Goal: Obtain resource: Obtain resource

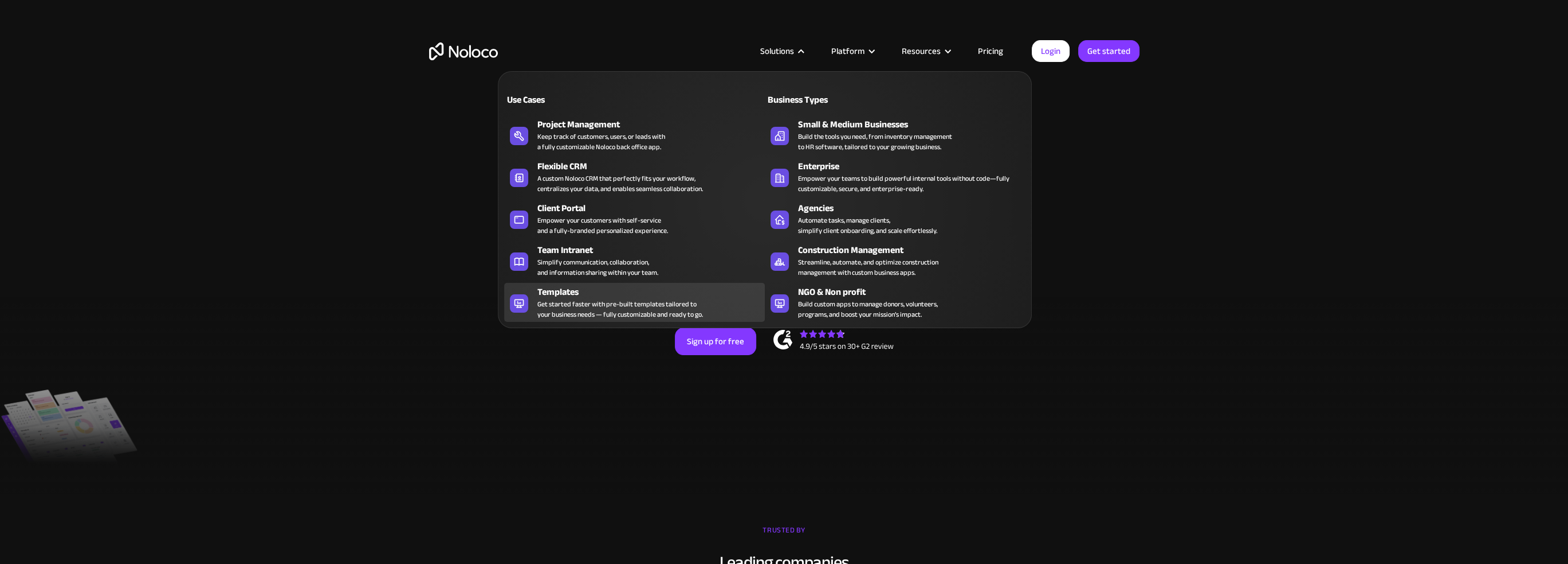
click at [588, 302] on div "Get started faster with pre-built templates tailored to your business needs — f…" at bounding box center [619, 308] width 165 height 20
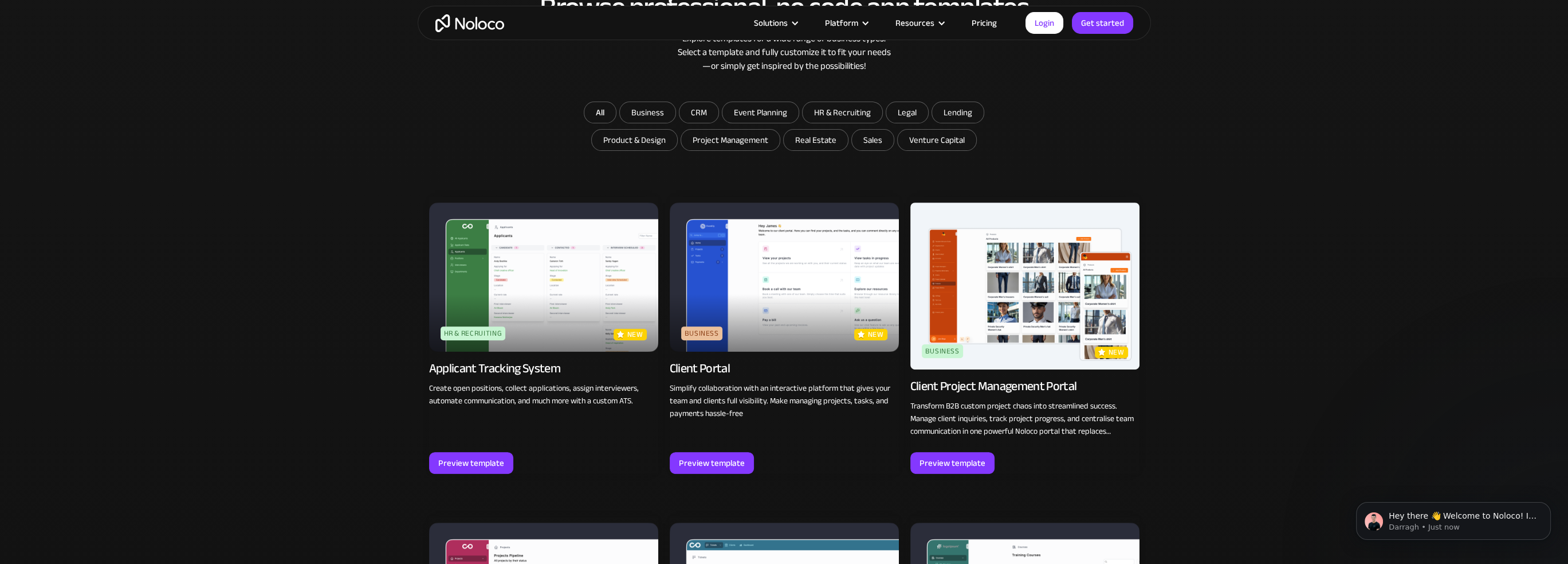
scroll to position [803, 0]
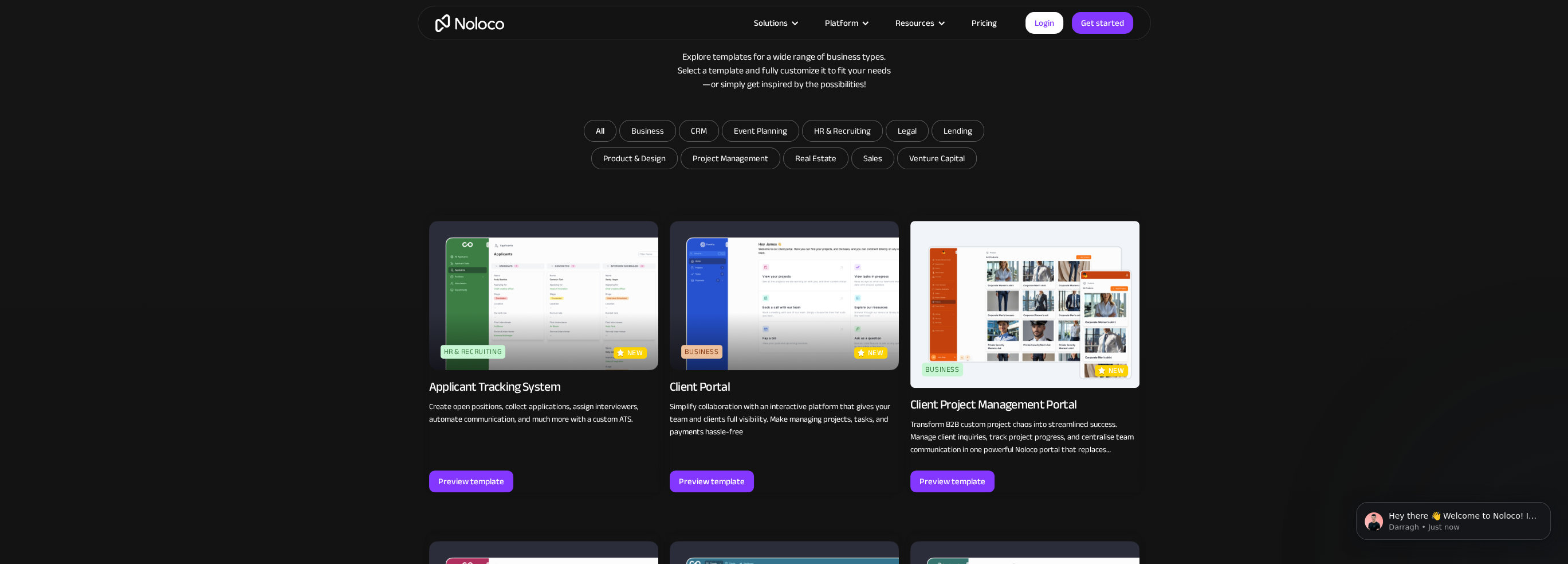
click at [788, 314] on img at bounding box center [784, 295] width 229 height 149
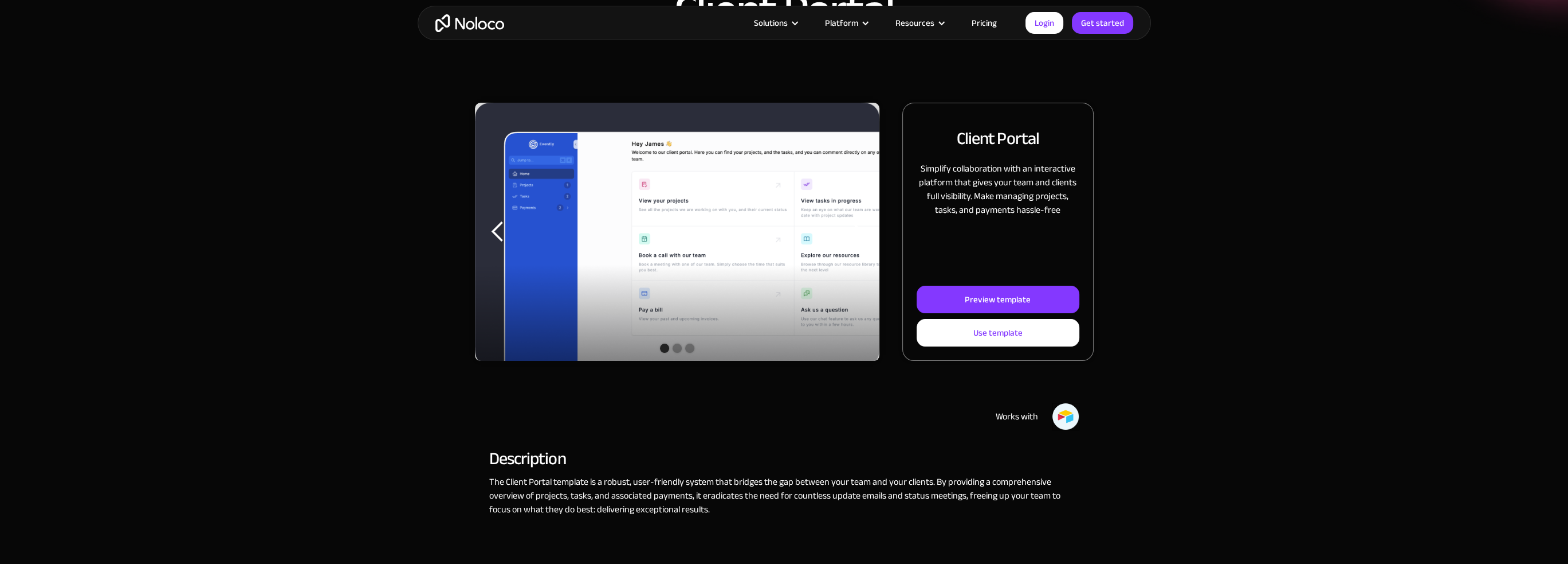
scroll to position [58, 0]
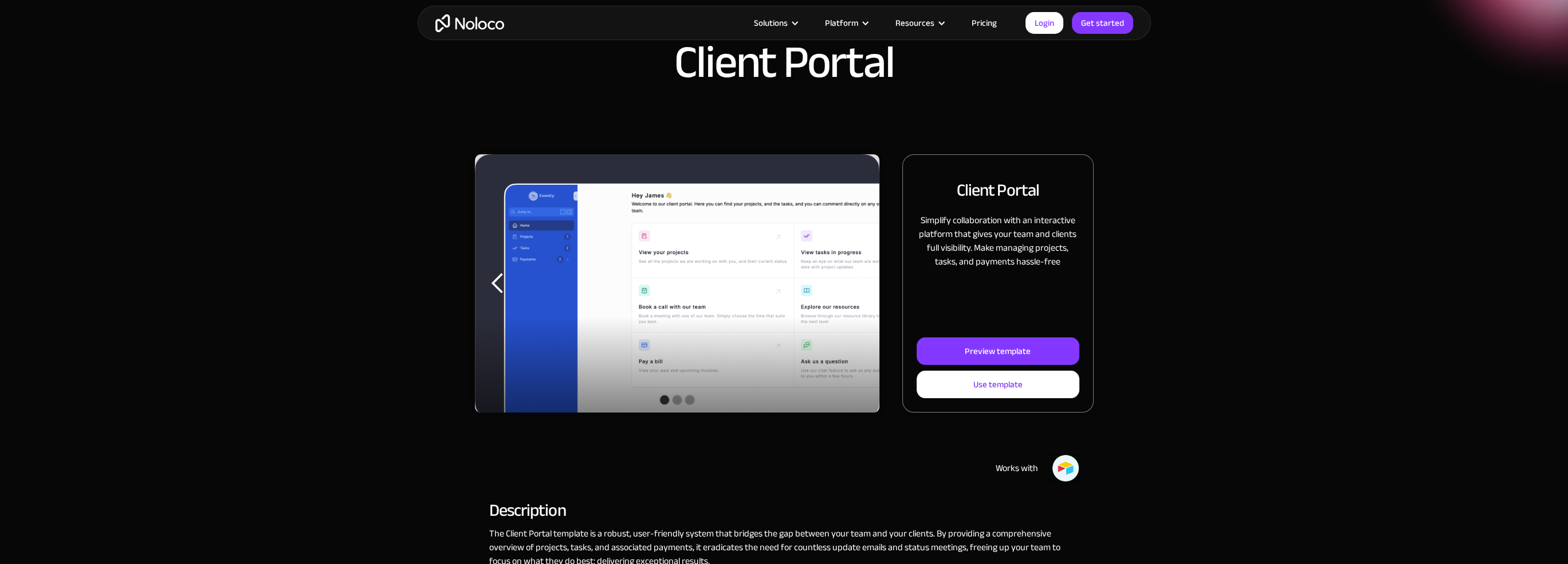
click at [677, 399] on div "Show slide 2 of 3" at bounding box center [677, 399] width 9 height 9
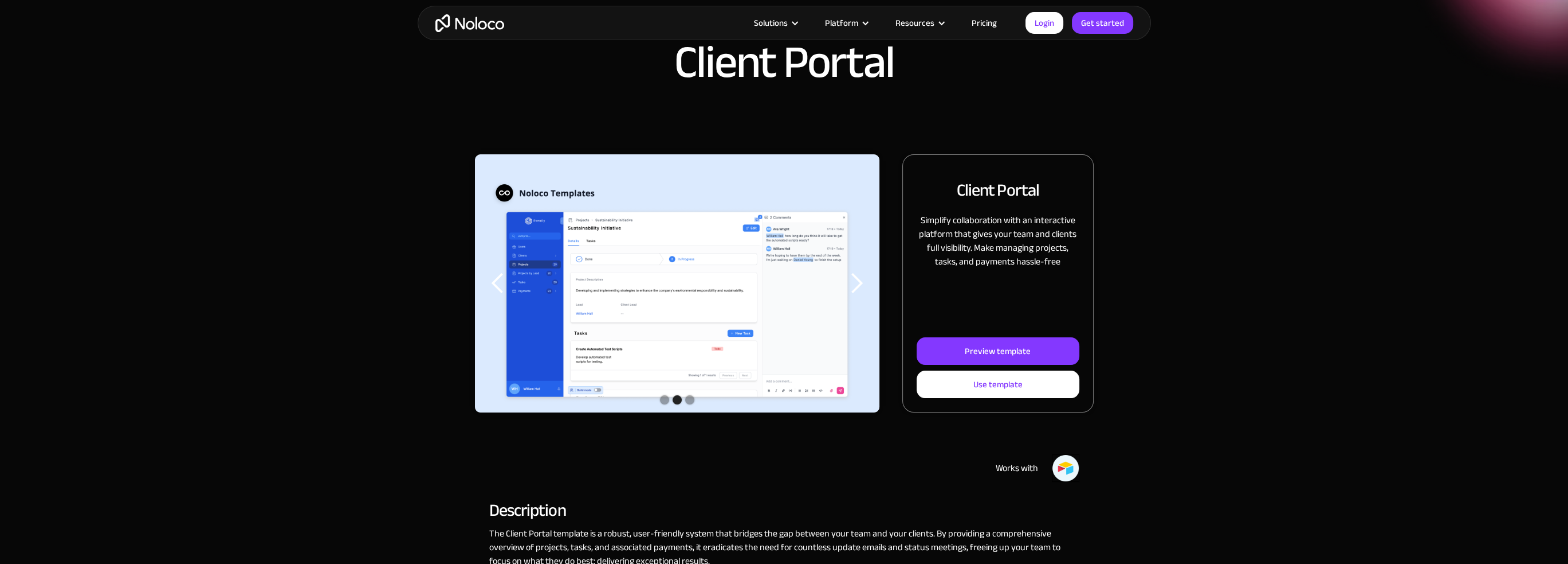
click at [692, 399] on div "Show slide 3 of 3" at bounding box center [689, 399] width 9 height 9
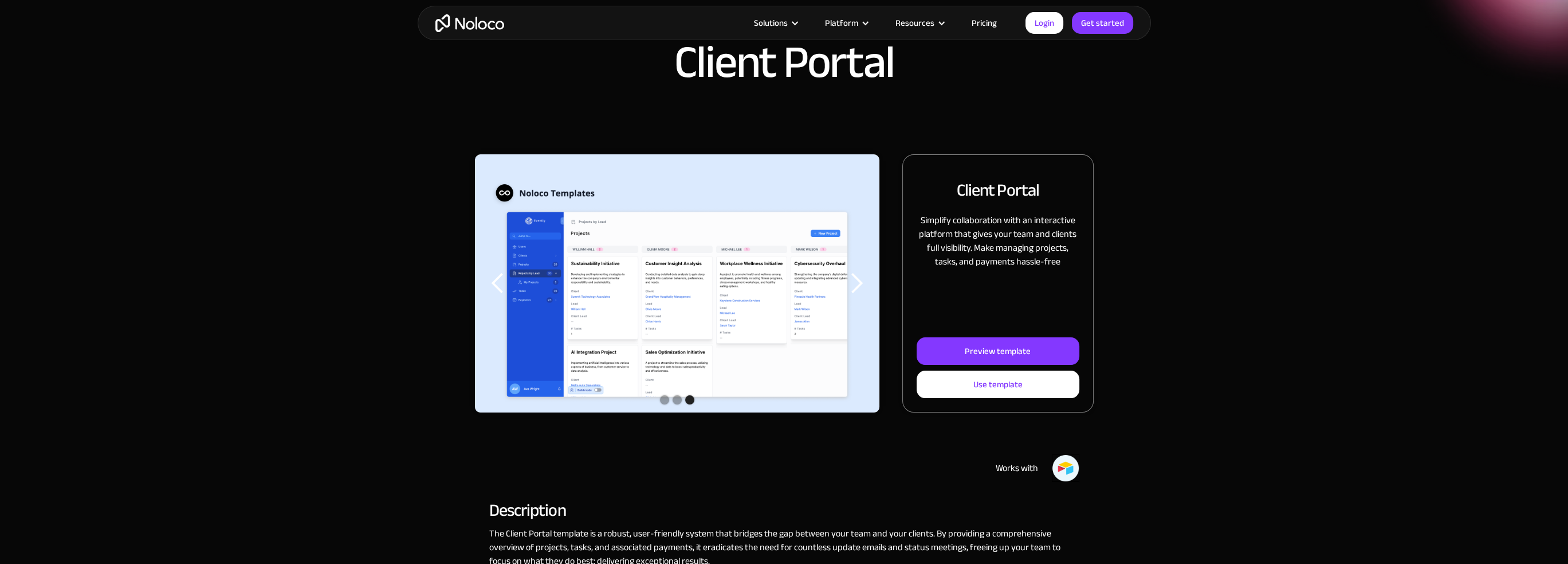
click at [665, 402] on div "Show slide 1 of 3" at bounding box center [665, 399] width 9 height 9
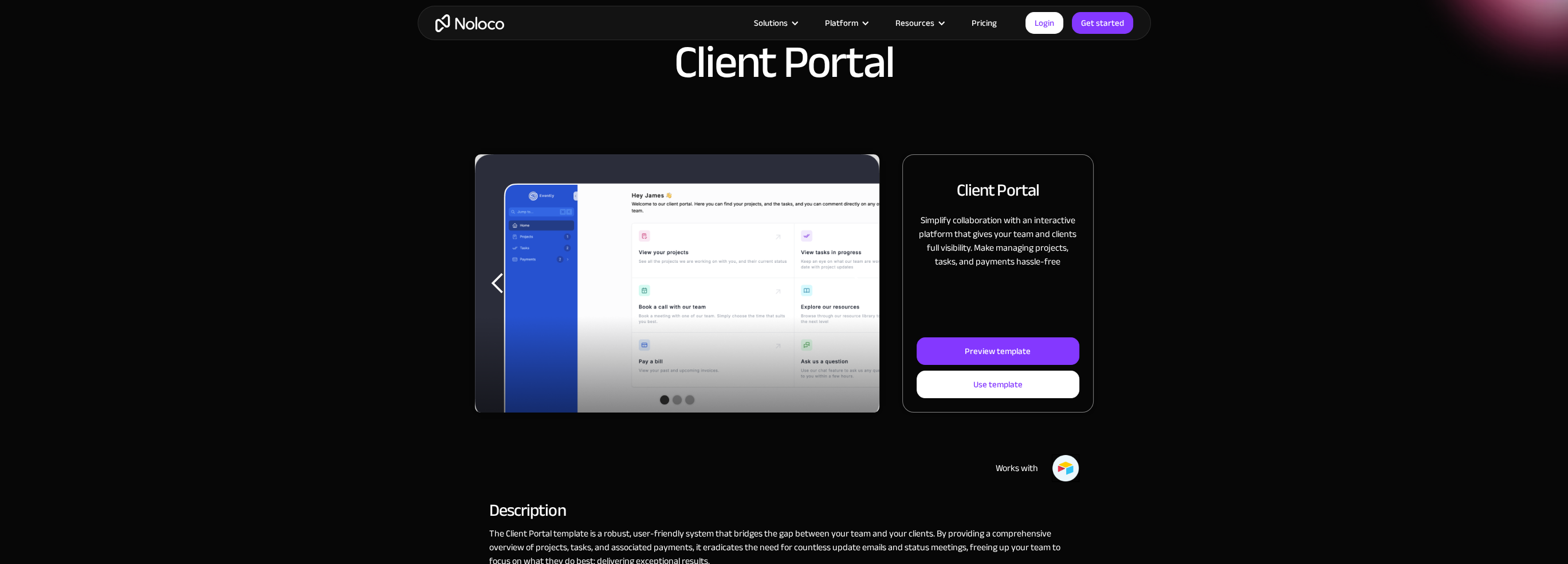
click at [675, 401] on div "Show slide 2 of 3" at bounding box center [677, 399] width 9 height 9
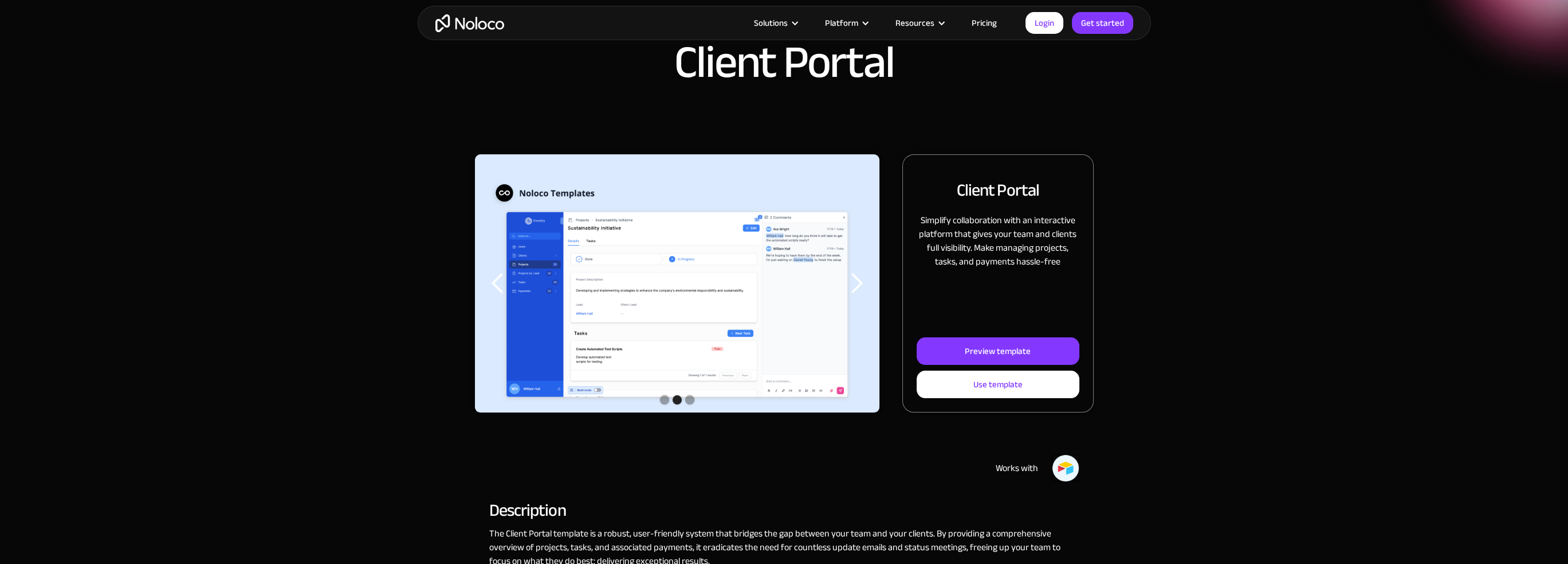
click at [690, 399] on div "Show slide 3 of 3" at bounding box center [689, 399] width 9 height 9
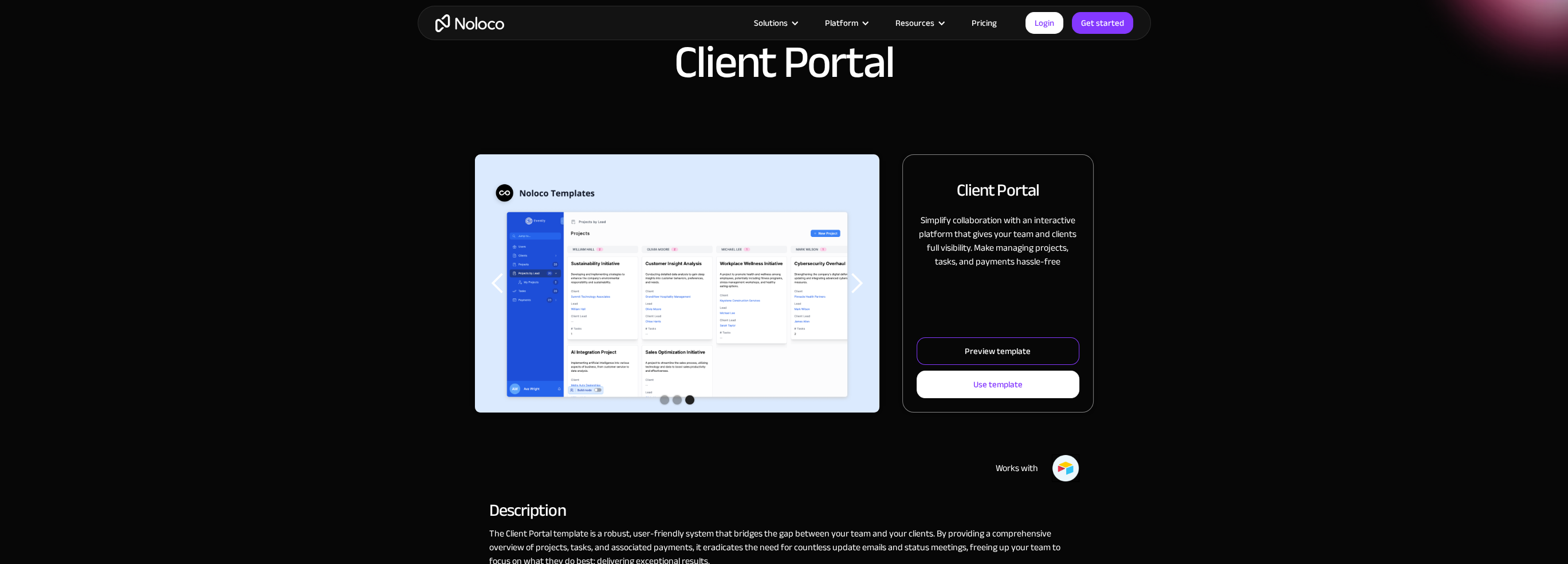
click at [984, 360] on link "Preview template" at bounding box center [997, 351] width 162 height 27
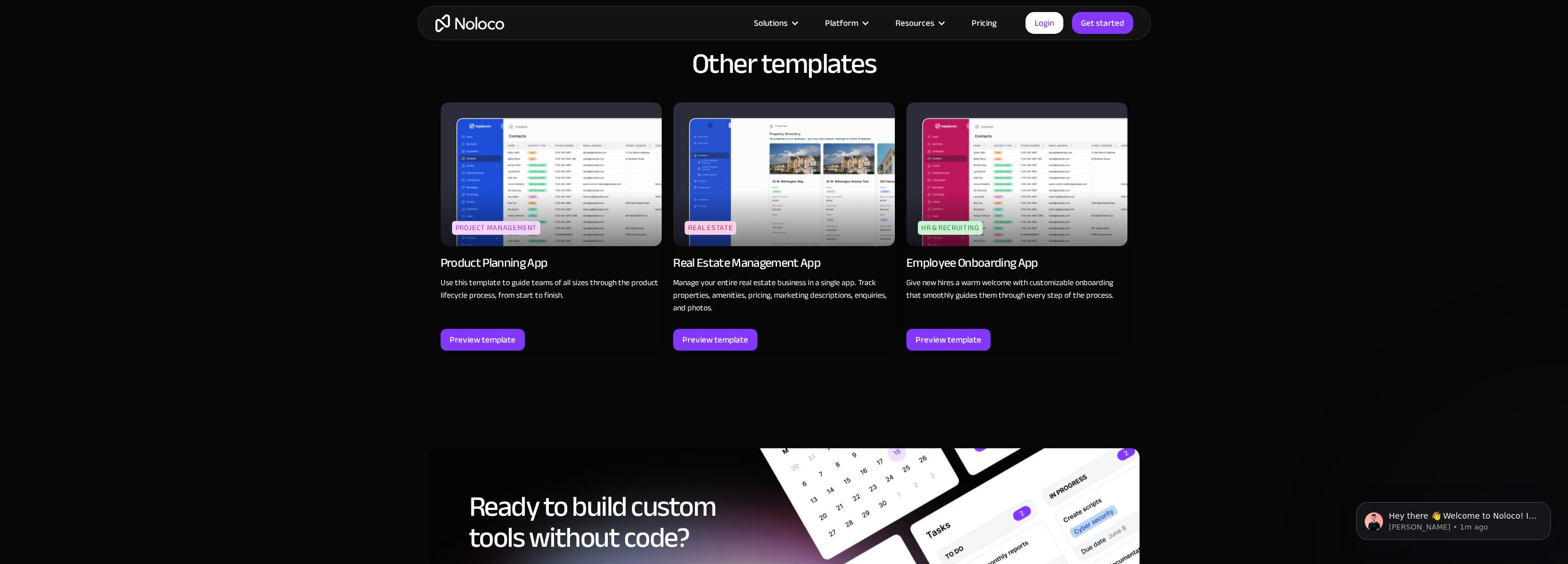
scroll to position [1433, 0]
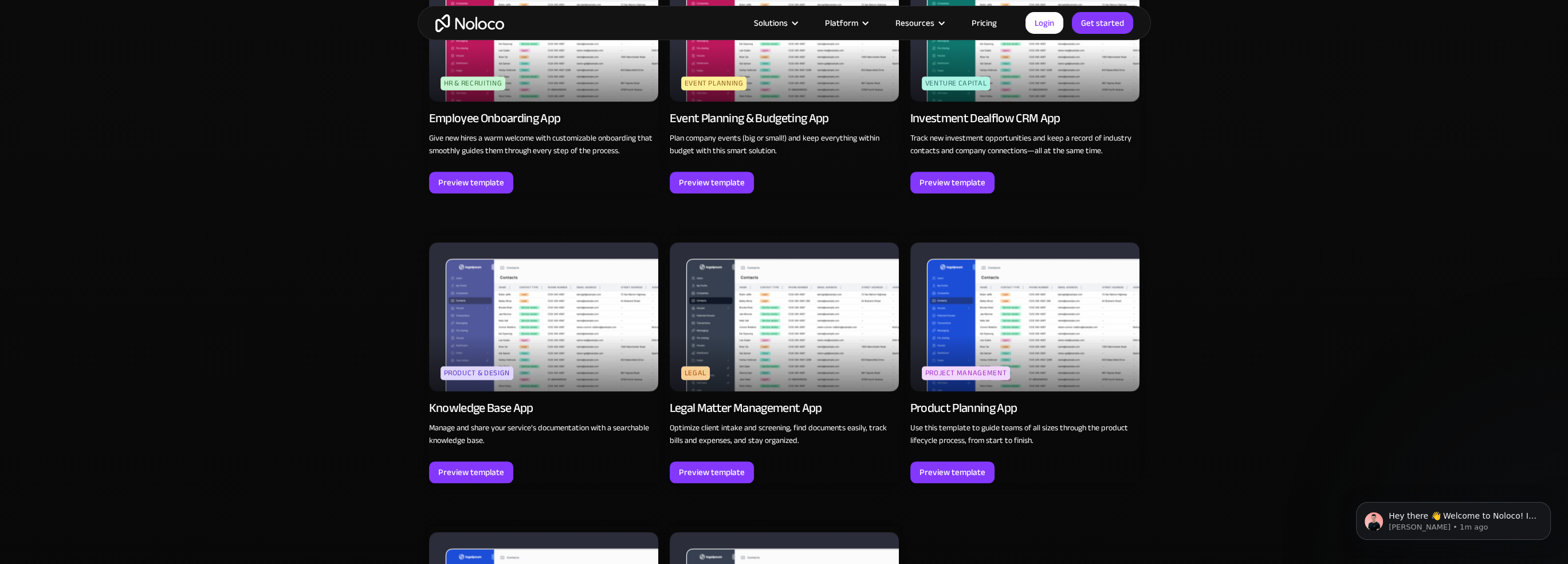
scroll to position [3154, 0]
